Goal: Register for event/course

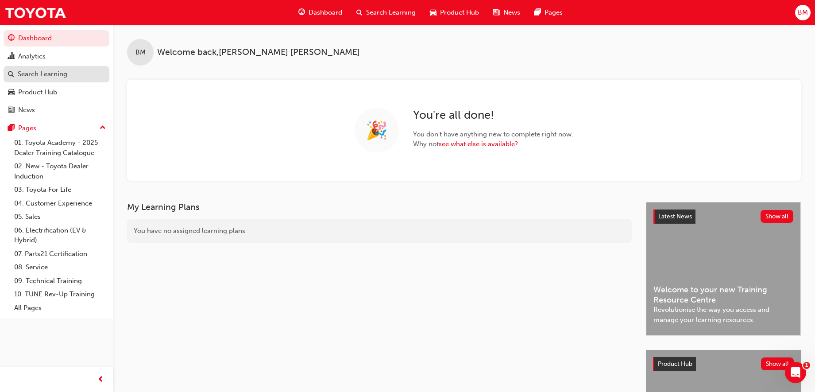
click at [42, 74] on div "Search Learning" at bounding box center [43, 74] width 50 height 10
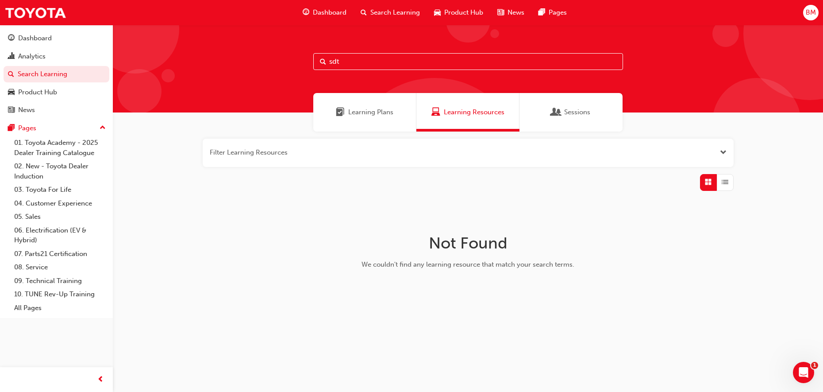
click at [358, 109] on span "Learning Plans" at bounding box center [370, 112] width 45 height 10
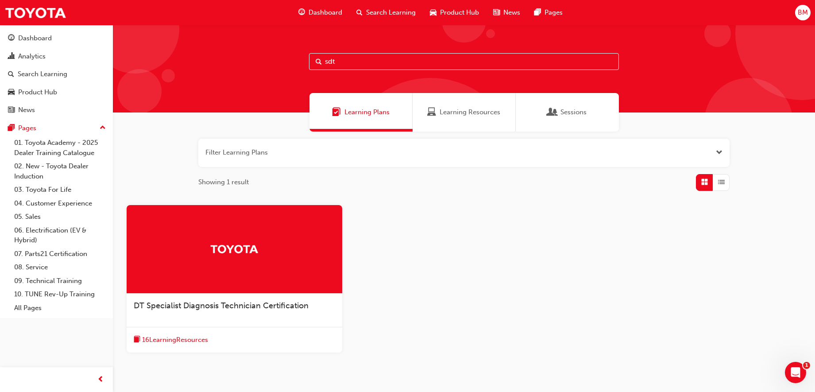
click at [242, 301] on span "DT Specialist Diagnosis Technician Certification" at bounding box center [221, 306] width 175 height 10
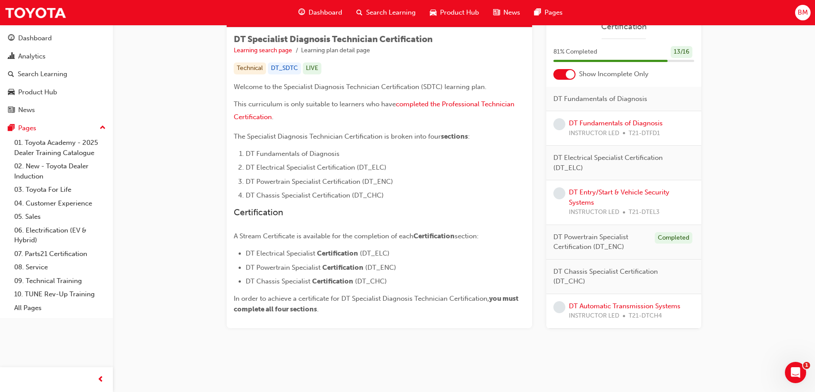
scroll to position [152, 0]
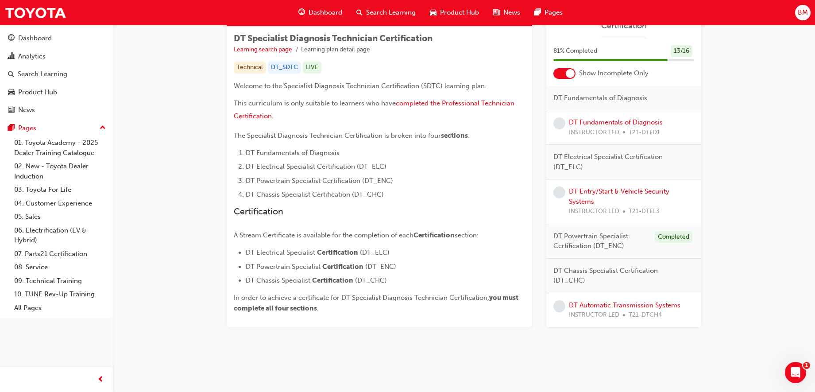
click at [571, 76] on div at bounding box center [570, 73] width 9 height 9
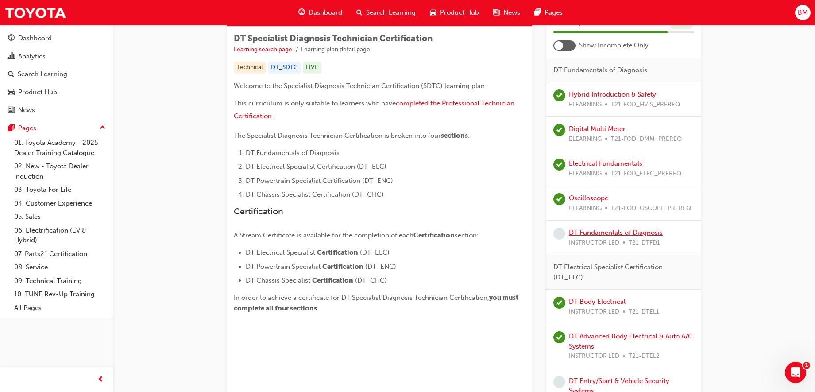
click at [626, 231] on link "DT Fundamentals of Diagnosis" at bounding box center [616, 232] width 94 height 8
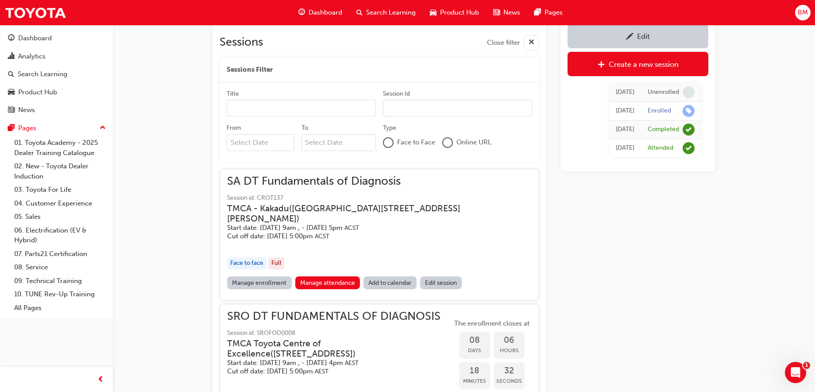
scroll to position [491, 0]
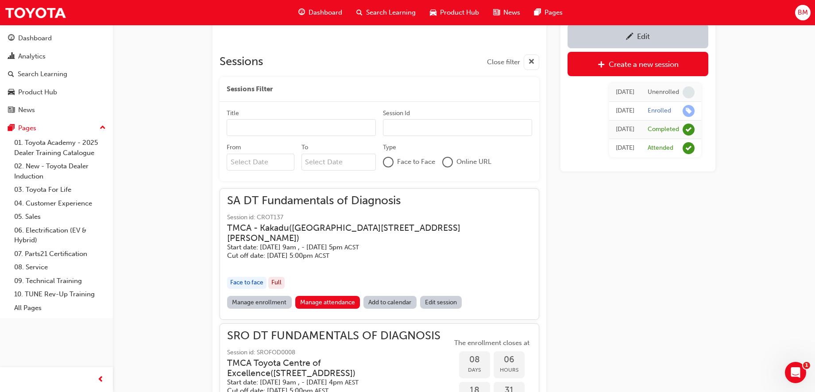
click at [248, 296] on link "Manage enrollment" at bounding box center [259, 302] width 65 height 13
